Goal: Information Seeking & Learning: Learn about a topic

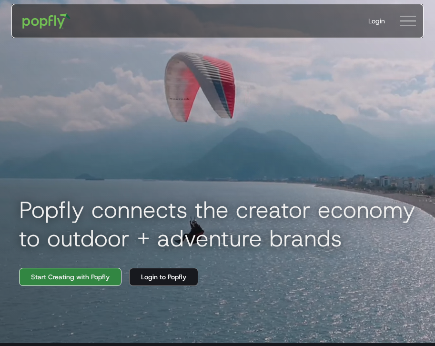
click at [98, 274] on link "Start Creating with Popfly" at bounding box center [70, 277] width 102 height 18
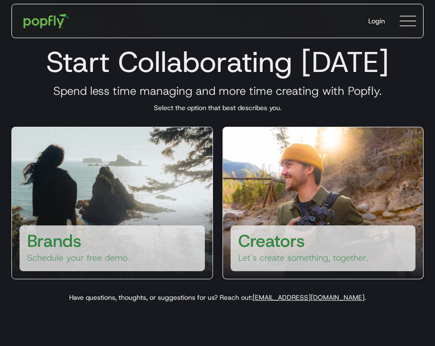
click at [46, 24] on img "home" at bounding box center [46, 21] width 59 height 28
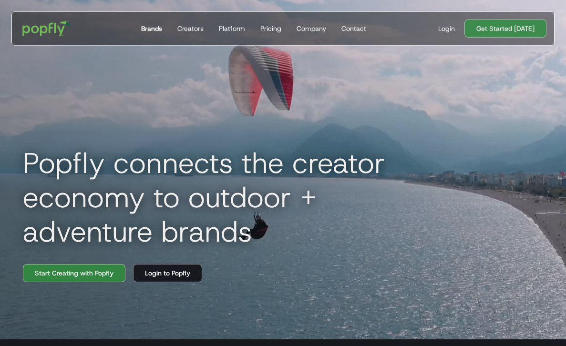
click at [162, 24] on div "Brands" at bounding box center [151, 29] width 21 height 10
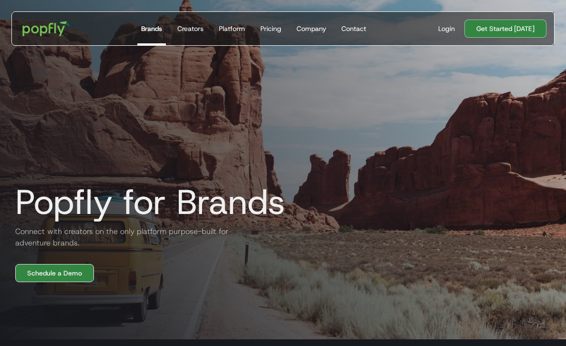
click at [52, 272] on link "Schedule a Demo" at bounding box center [54, 273] width 79 height 18
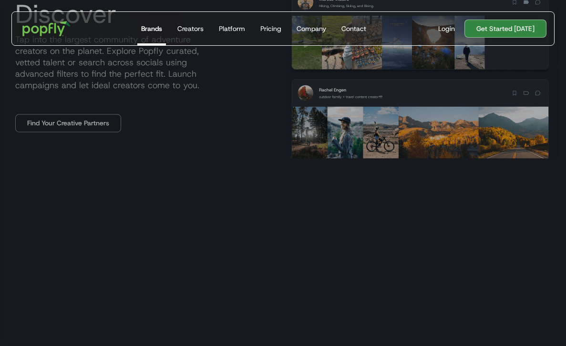
scroll to position [565, 0]
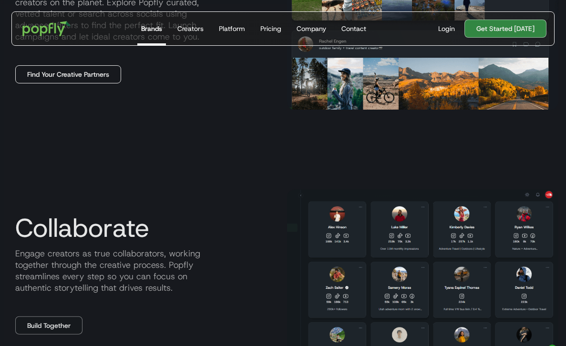
click at [80, 72] on link "Find Your Creative Partners" at bounding box center [68, 74] width 106 height 18
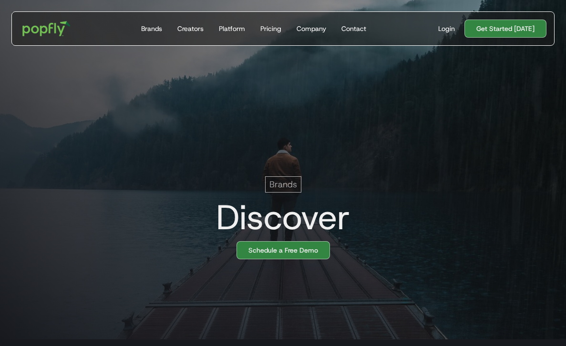
scroll to position [0, 19]
click at [269, 251] on link "Schedule a Free Demo" at bounding box center [282, 250] width 93 height 18
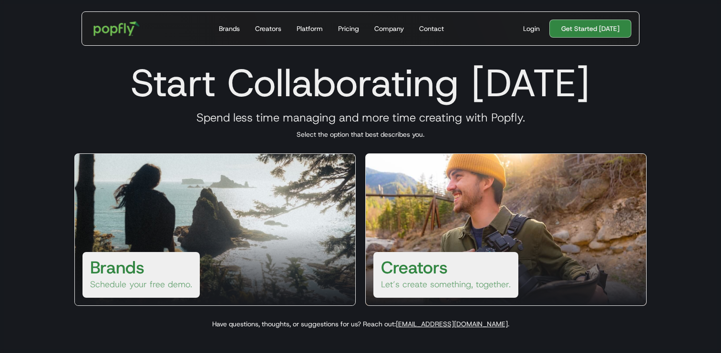
click at [121, 36] on img "home" at bounding box center [116, 29] width 59 height 28
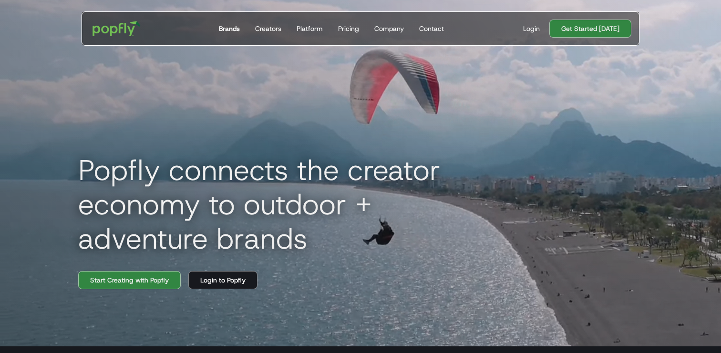
click at [228, 25] on div "Brands" at bounding box center [229, 29] width 21 height 10
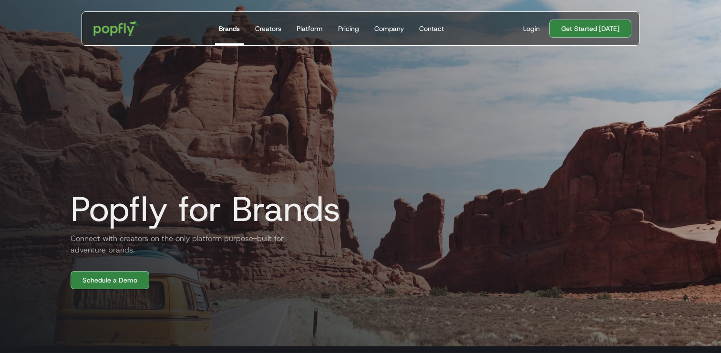
click at [138, 30] on img "home" at bounding box center [116, 29] width 59 height 28
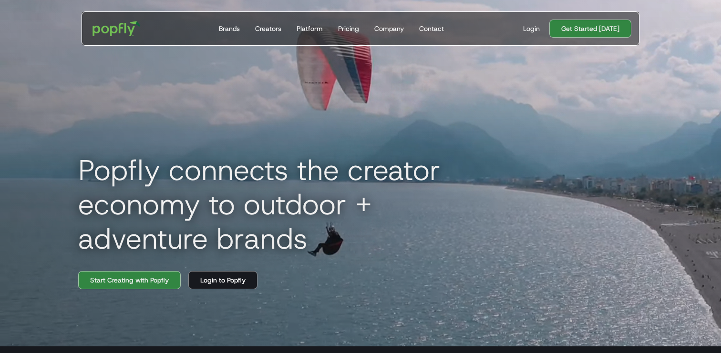
click at [157, 135] on div "Popfly connects the creator economy to outdoor + adventure brands Start Creatin…" at bounding box center [360, 169] width 610 height 353
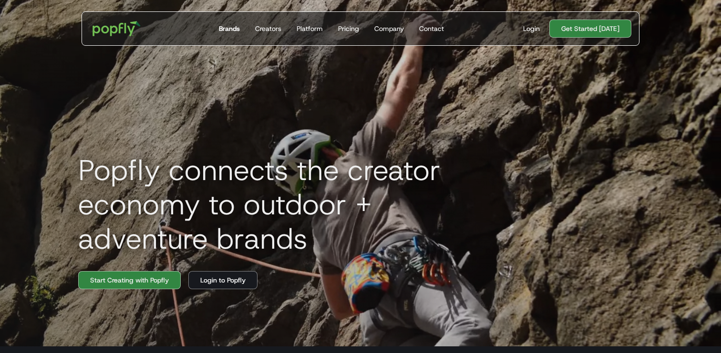
click at [227, 27] on div "Brands" at bounding box center [229, 29] width 21 height 10
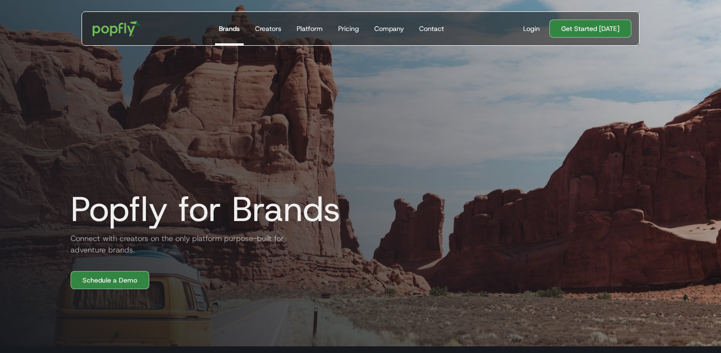
click at [76, 240] on h2 "Connect with creators on the only platform purpose-built for adventure brands." at bounding box center [177, 244] width 229 height 23
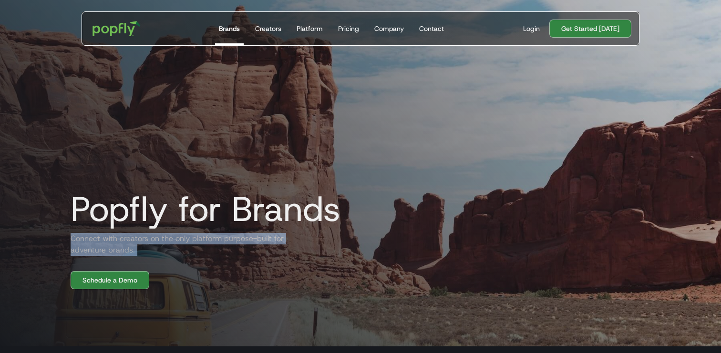
copy h2 "Connect with creators on the only platform purpose-built for adventure brands."
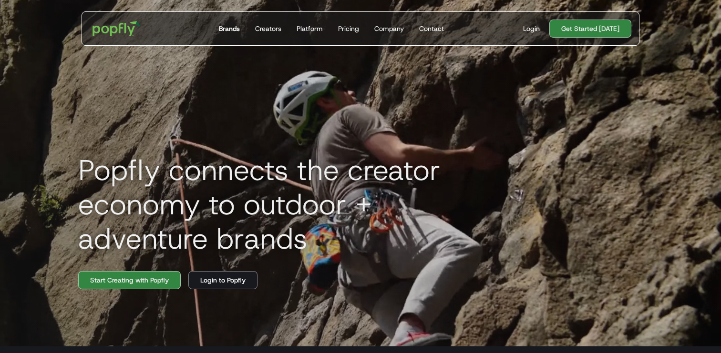
click at [217, 27] on link "Brands" at bounding box center [229, 28] width 29 height 33
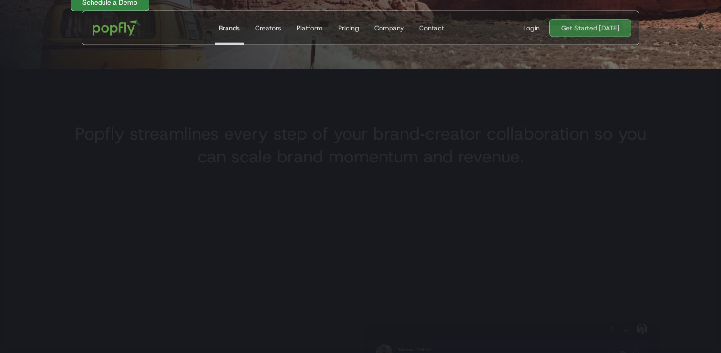
scroll to position [279, 0]
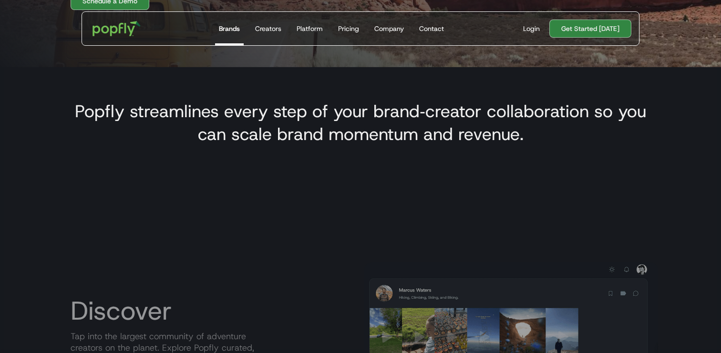
click at [269, 118] on h3 "Popfly streamlines every step of your brand‑creator collaboration so you can sc…" at bounding box center [361, 123] width 580 height 46
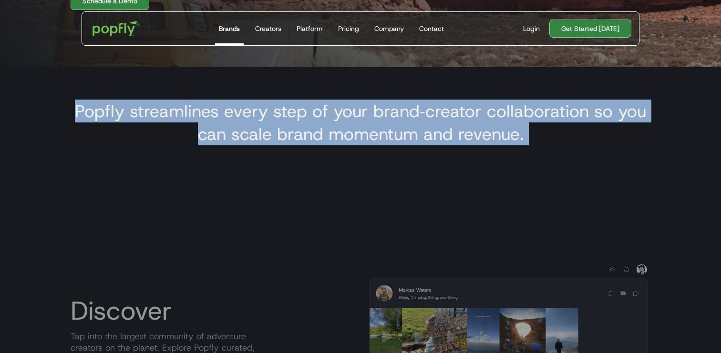
copy h3 "Popfly streamlines every step of your brand‑creator collaboration so you can sc…"
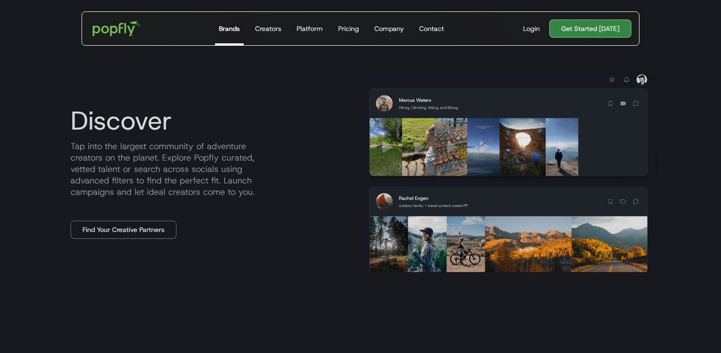
scroll to position [440, 0]
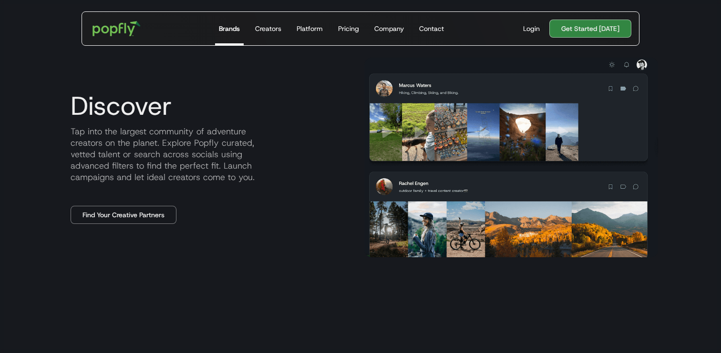
click at [154, 134] on p "Tap into the largest community of adventure creators on the planet. Explore Pop…" at bounding box center [210, 154] width 294 height 57
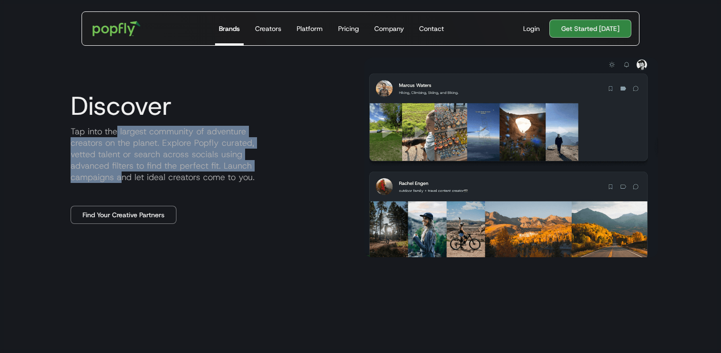
drag, startPoint x: 117, startPoint y: 135, endPoint x: 232, endPoint y: 167, distance: 119.4
click at [232, 167] on p "Tap into the largest community of adventure creators on the planet. Explore Pop…" at bounding box center [210, 154] width 294 height 57
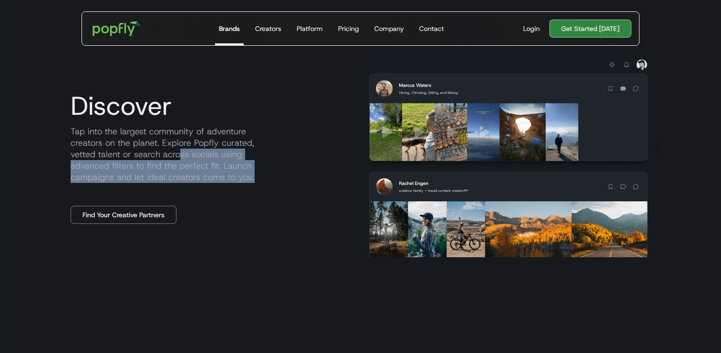
drag, startPoint x: 128, startPoint y: 153, endPoint x: 249, endPoint y: 181, distance: 124.3
click at [249, 181] on p "Tap into the largest community of adventure creators on the planet. Explore Pop…" at bounding box center [210, 154] width 294 height 57
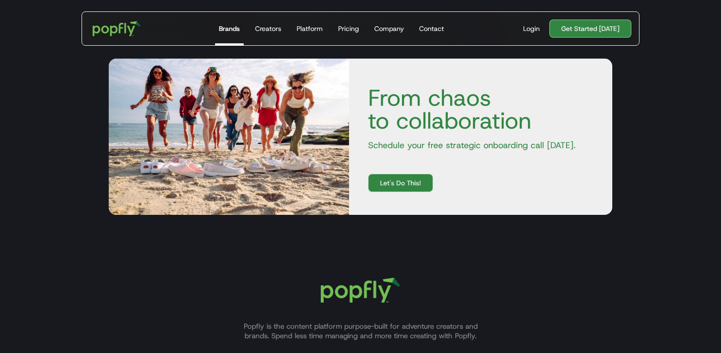
scroll to position [1634, 0]
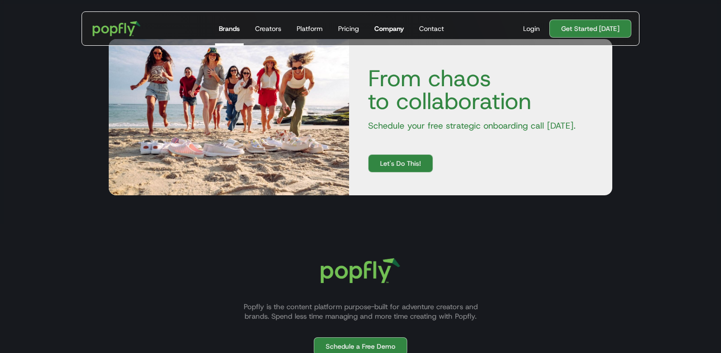
click at [394, 25] on div "Company" at bounding box center [389, 29] width 30 height 10
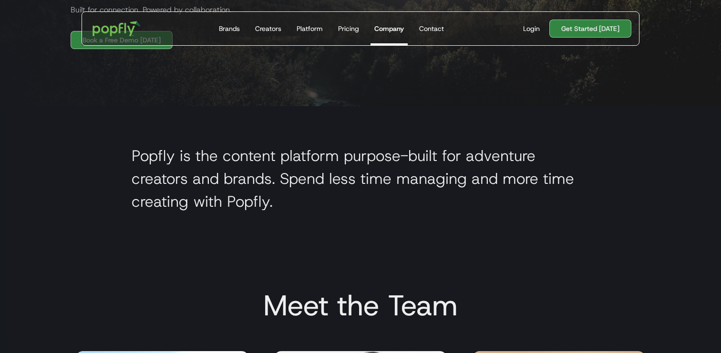
click at [234, 175] on h2 "Popfly is the content platform purpose-built for adventure creators and brands.…" at bounding box center [361, 178] width 458 height 69
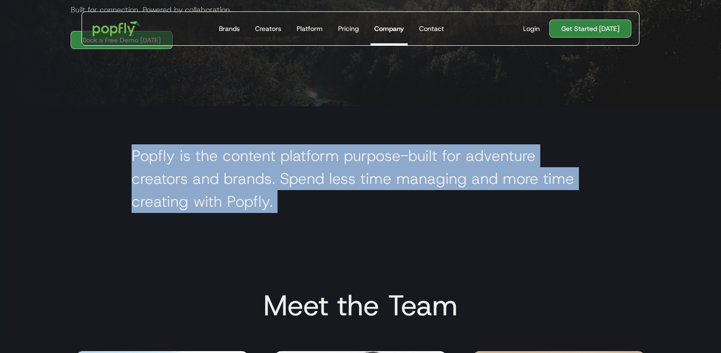
click at [234, 175] on h2 "Popfly is the content platform purpose-built for adventure creators and brands.…" at bounding box center [361, 178] width 458 height 69
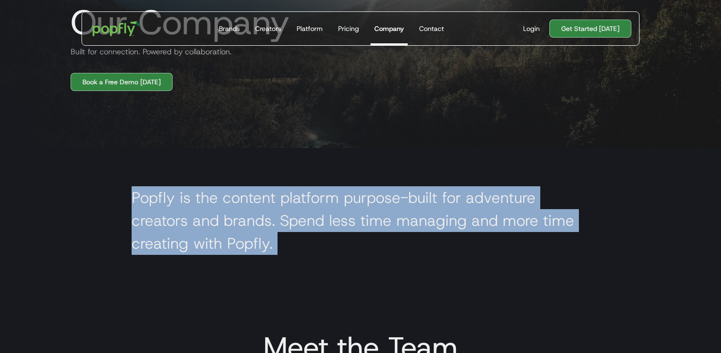
scroll to position [197, 0]
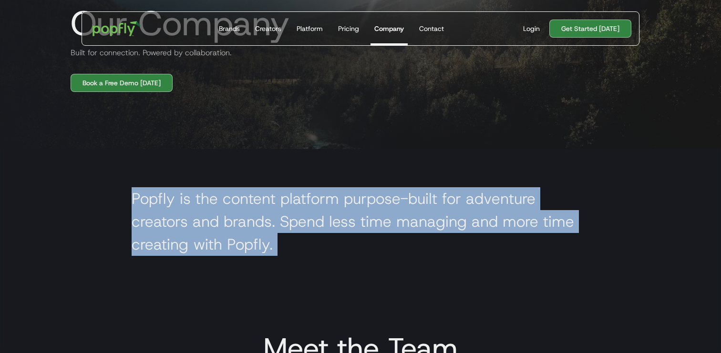
click at [234, 175] on section "Popfly is the content platform purpose-built for adventure creators and brands.…" at bounding box center [360, 224] width 721 height 150
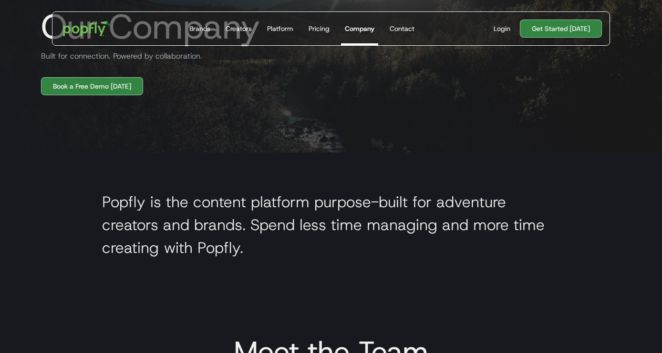
scroll to position [95, 0]
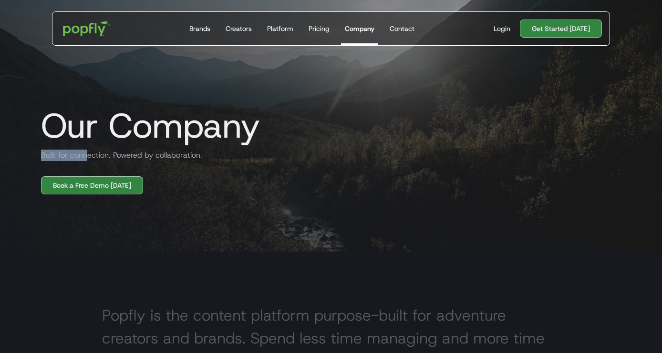
drag, startPoint x: 95, startPoint y: 151, endPoint x: 237, endPoint y: 151, distance: 142.1
click at [237, 151] on div "Our Company Built for connection. Powered by collaboration. Book a Free Demo To…" at bounding box center [331, 46] width 610 height 296
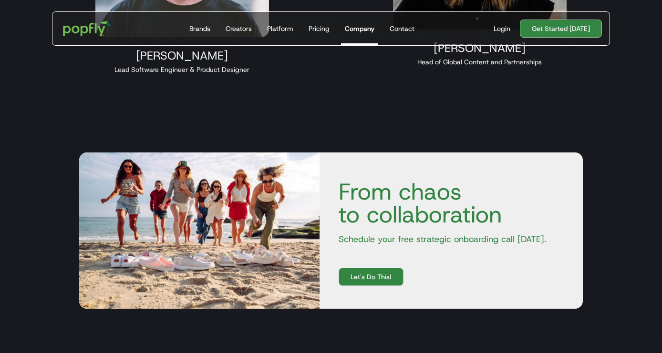
scroll to position [913, 0]
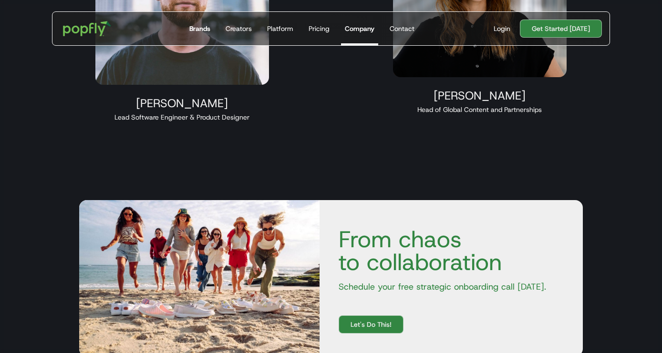
click at [201, 29] on div "Brands" at bounding box center [199, 29] width 21 height 10
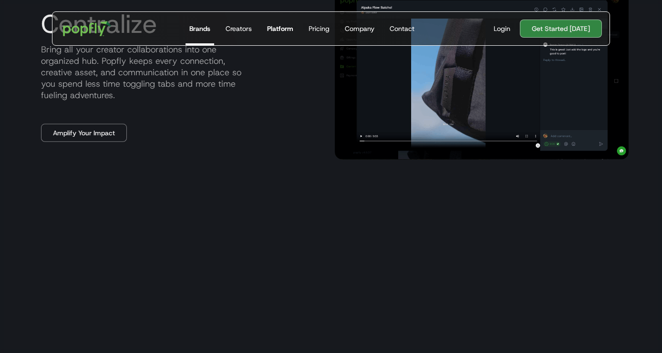
scroll to position [1230, 0]
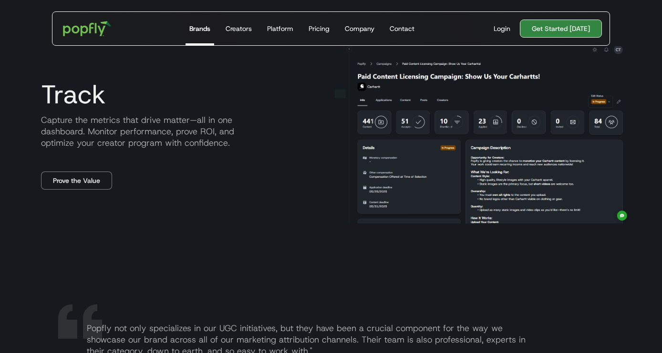
click at [543, 27] on link "Get Started [DATE]" at bounding box center [561, 29] width 82 height 18
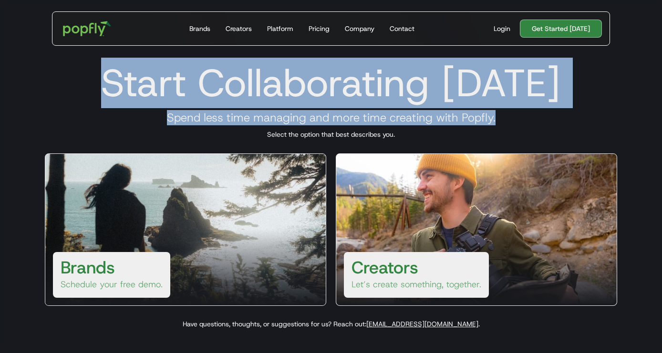
drag, startPoint x: 145, startPoint y: 85, endPoint x: 629, endPoint y: 113, distance: 484.7
click at [629, 113] on div "Start Collaborating [DATE] Spend less time managing and more time creating with…" at bounding box center [331, 192] width 610 height 283
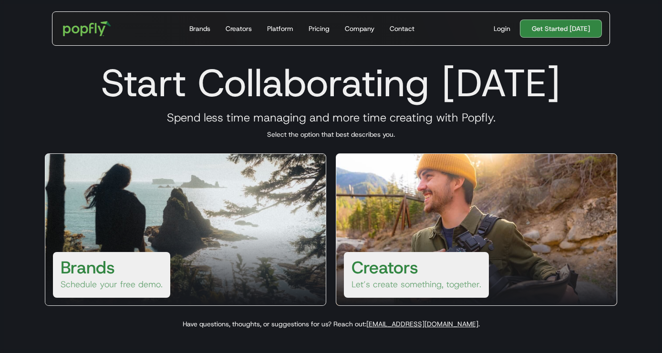
click at [188, 57] on div "Start Collaborating [DATE] Spend less time managing and more time creating with…" at bounding box center [330, 192] width 595 height 283
click at [192, 79] on h1 "Start Collaborating [DATE]" at bounding box center [330, 83] width 595 height 46
click at [257, 121] on h3 "Spend less time managing and more time creating with Popfly." at bounding box center [330, 118] width 595 height 14
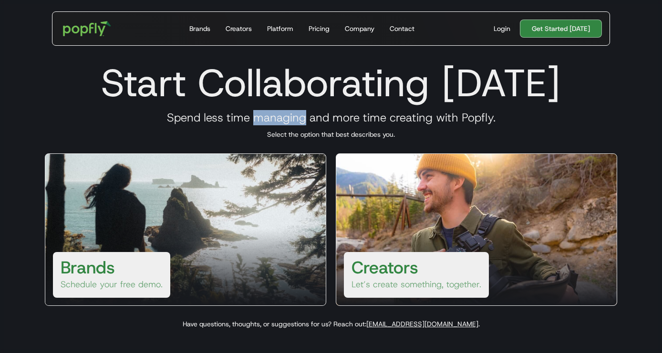
click at [257, 121] on h3 "Spend less time managing and more time creating with Popfly." at bounding box center [330, 118] width 595 height 14
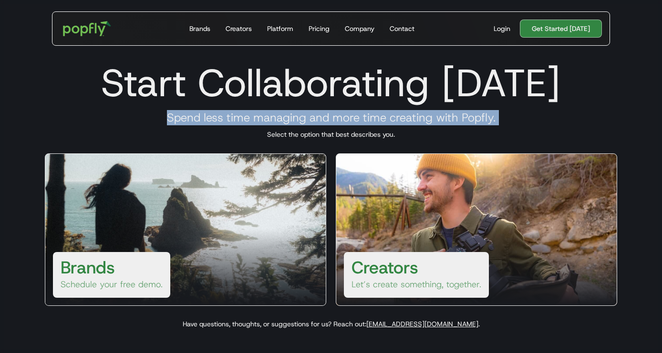
click at [257, 121] on h3 "Spend less time managing and more time creating with Popfly." at bounding box center [330, 118] width 595 height 14
copy h3 "Spend less time managing and more time creating with Popfly."
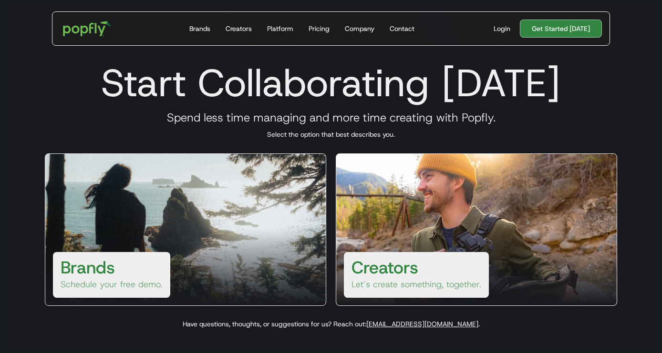
click at [163, 82] on h1 "Start Collaborating [DATE]" at bounding box center [330, 83] width 595 height 46
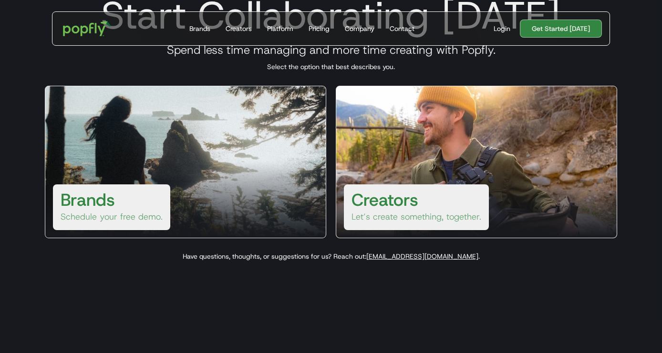
click at [110, 189] on h3 "Brands" at bounding box center [88, 199] width 54 height 23
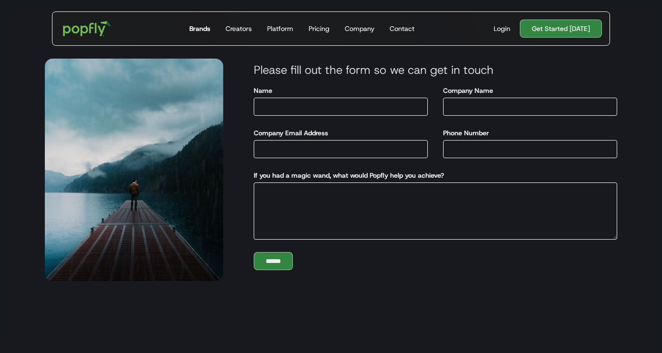
click at [202, 30] on div "Brands" at bounding box center [199, 29] width 21 height 10
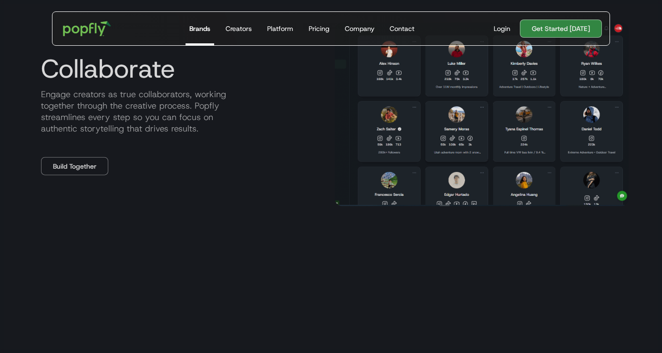
scroll to position [761, 0]
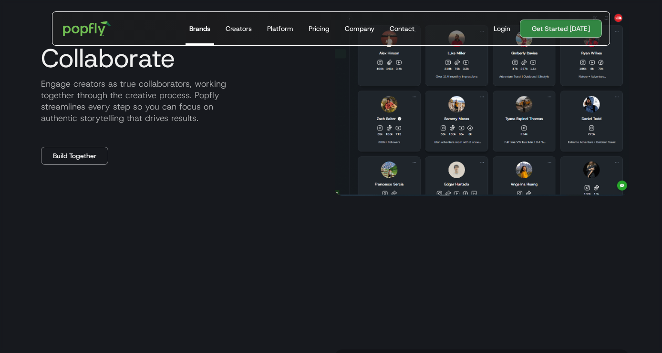
click at [64, 91] on p "Engage creators as true collaborators, working together through the creative pr…" at bounding box center [180, 101] width 294 height 46
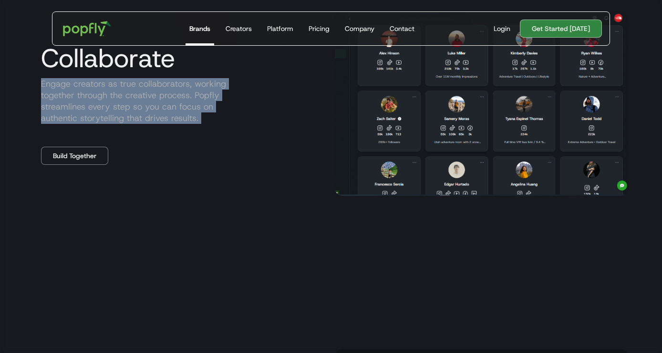
click at [64, 91] on p "Engage creators as true collaborators, working together through the creative pr…" at bounding box center [180, 101] width 294 height 46
click at [63, 90] on p "Engage creators as true collaborators, working together through the creative pr…" at bounding box center [180, 101] width 294 height 46
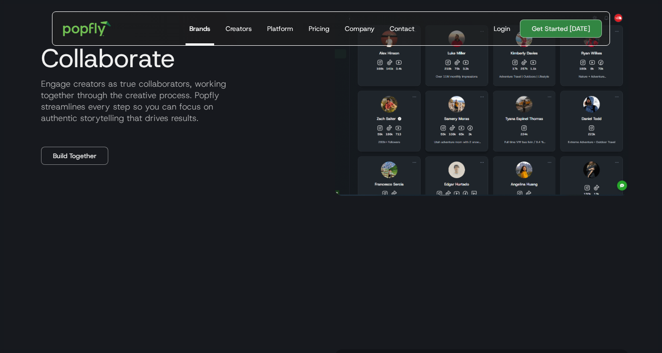
click at [111, 119] on p "Engage creators as true collaborators, working together through the creative pr…" at bounding box center [180, 101] width 294 height 46
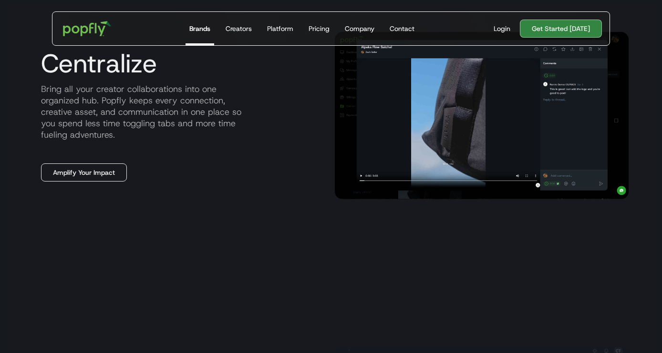
scroll to position [999, 0]
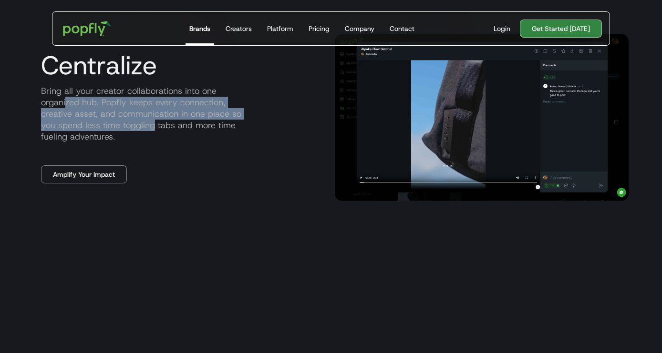
drag, startPoint x: 65, startPoint y: 101, endPoint x: 157, endPoint y: 133, distance: 96.9
click at [157, 133] on p "Bring all your creator collaborations into one organized hub. Popfly keeps ever…" at bounding box center [180, 113] width 294 height 57
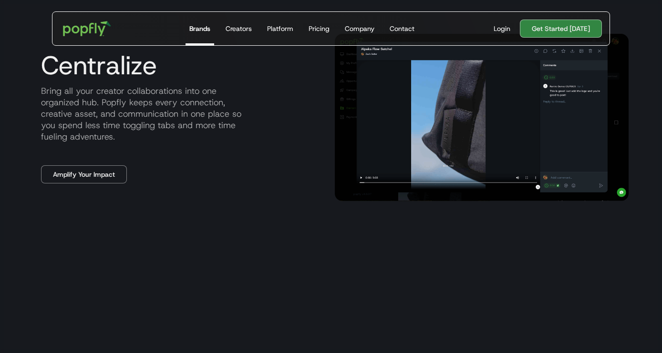
drag, startPoint x: 51, startPoint y: 96, endPoint x: 134, endPoint y: 125, distance: 89.0
click at [134, 125] on p "Bring all your creator collaborations into one organized hub. Popfly keeps ever…" at bounding box center [180, 113] width 294 height 57
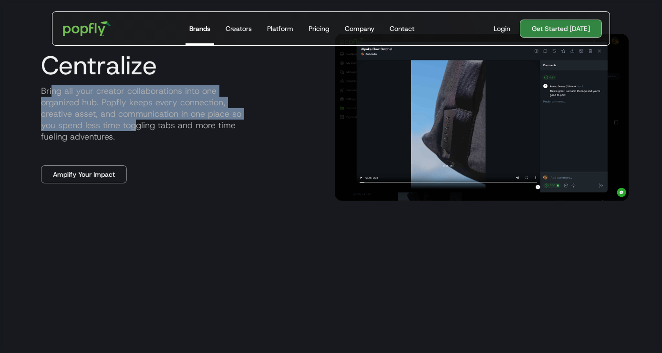
click at [134, 125] on p "Bring all your creator collaborations into one organized hub. Popfly keeps ever…" at bounding box center [180, 113] width 294 height 57
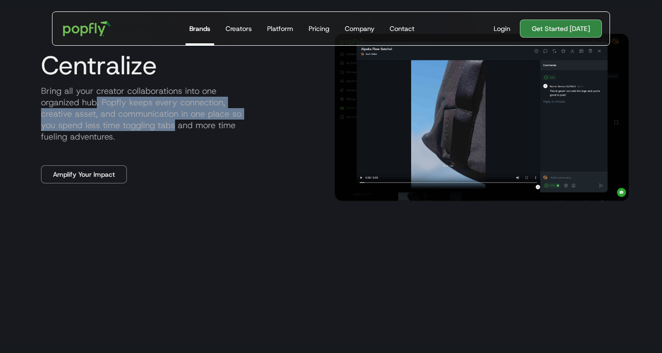
drag, startPoint x: 95, startPoint y: 108, endPoint x: 180, endPoint y: 124, distance: 86.4
click at [183, 125] on p "Bring all your creator collaborations into one organized hub. Popfly keeps ever…" at bounding box center [180, 113] width 294 height 57
click at [180, 124] on p "Bring all your creator collaborations into one organized hub. Popfly keeps ever…" at bounding box center [180, 113] width 294 height 57
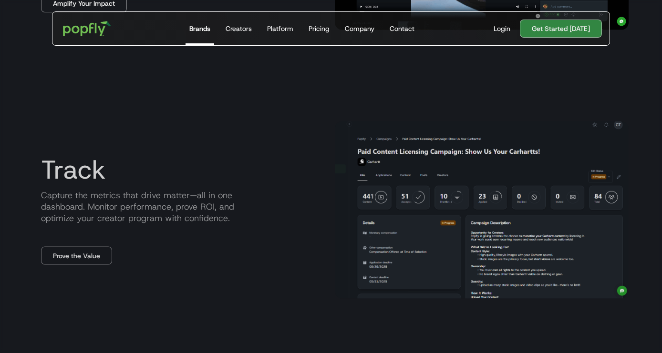
scroll to position [1199, 0]
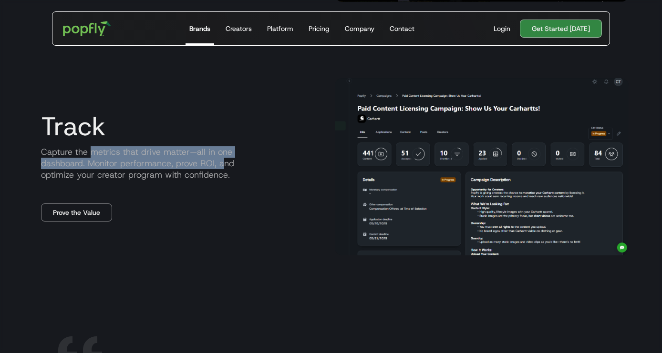
drag, startPoint x: 90, startPoint y: 152, endPoint x: 224, endPoint y: 168, distance: 134.5
click at [224, 168] on p "Capture the metrics that drive matter—all in one dashboard. Monitor performance…" at bounding box center [180, 163] width 294 height 34
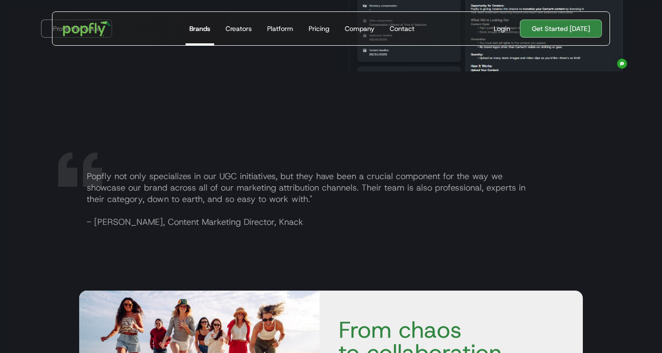
scroll to position [1411, 0]
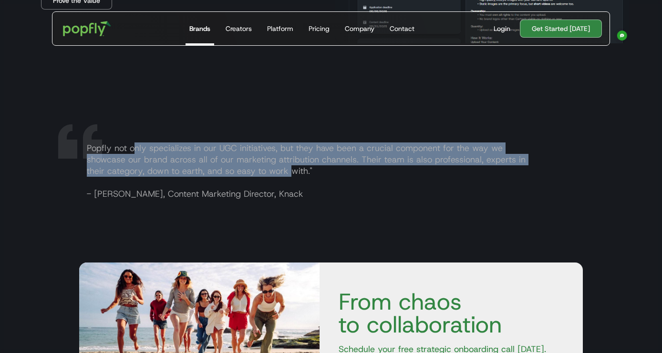
drag, startPoint x: 134, startPoint y: 150, endPoint x: 290, endPoint y: 170, distance: 157.2
click at [290, 170] on p "Popfly not only specializes in our UGC initiatives, but they have been a crucia…" at bounding box center [342, 171] width 526 height 57
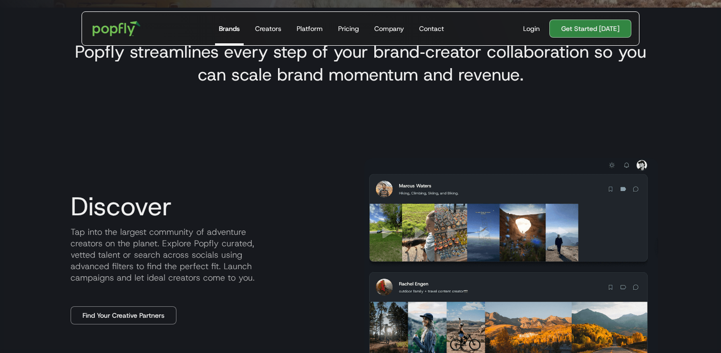
scroll to position [272, 0]
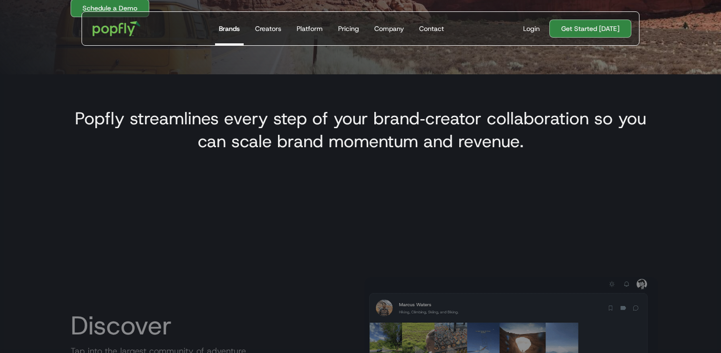
click at [188, 123] on h3 "Popfly streamlines every step of your brand‑creator collaboration so you can sc…" at bounding box center [361, 130] width 580 height 46
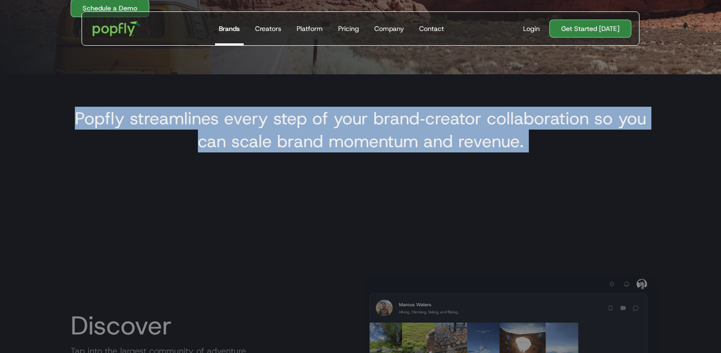
copy h3 "Popfly streamlines every step of your brand‑creator collaboration so you can sc…"
click at [201, 143] on h3 "Popfly streamlines every step of your brand‑creator collaboration so you can sc…" at bounding box center [361, 130] width 580 height 46
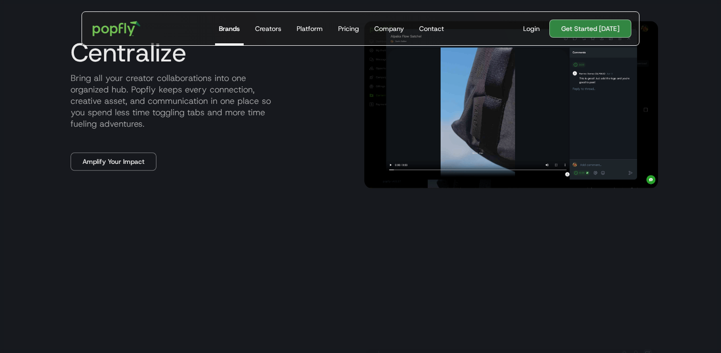
scroll to position [1018, 0]
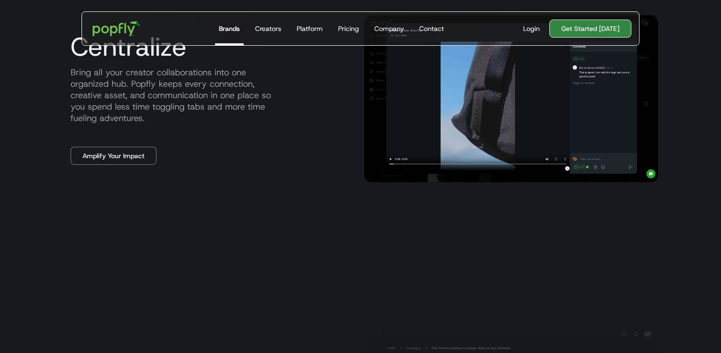
click at [562, 21] on link "Get Started [DATE]" at bounding box center [590, 29] width 82 height 18
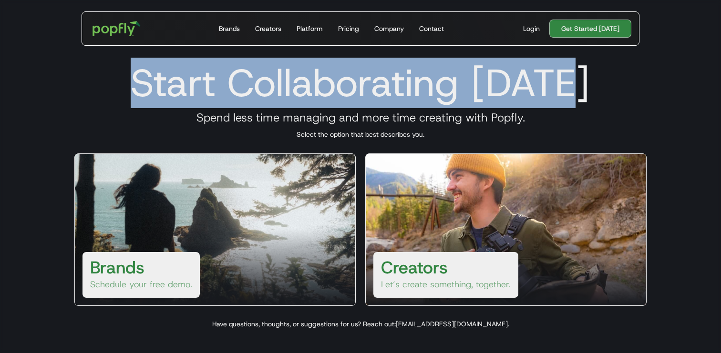
drag, startPoint x: 141, startPoint y: 87, endPoint x: 620, endPoint y: 96, distance: 479.7
click at [620, 96] on h1 "Start Collaborating Today" at bounding box center [360, 83] width 595 height 46
click at [649, 84] on h1 "Start Collaborating Today" at bounding box center [360, 83] width 595 height 46
